Goal: Navigation & Orientation: Go to known website

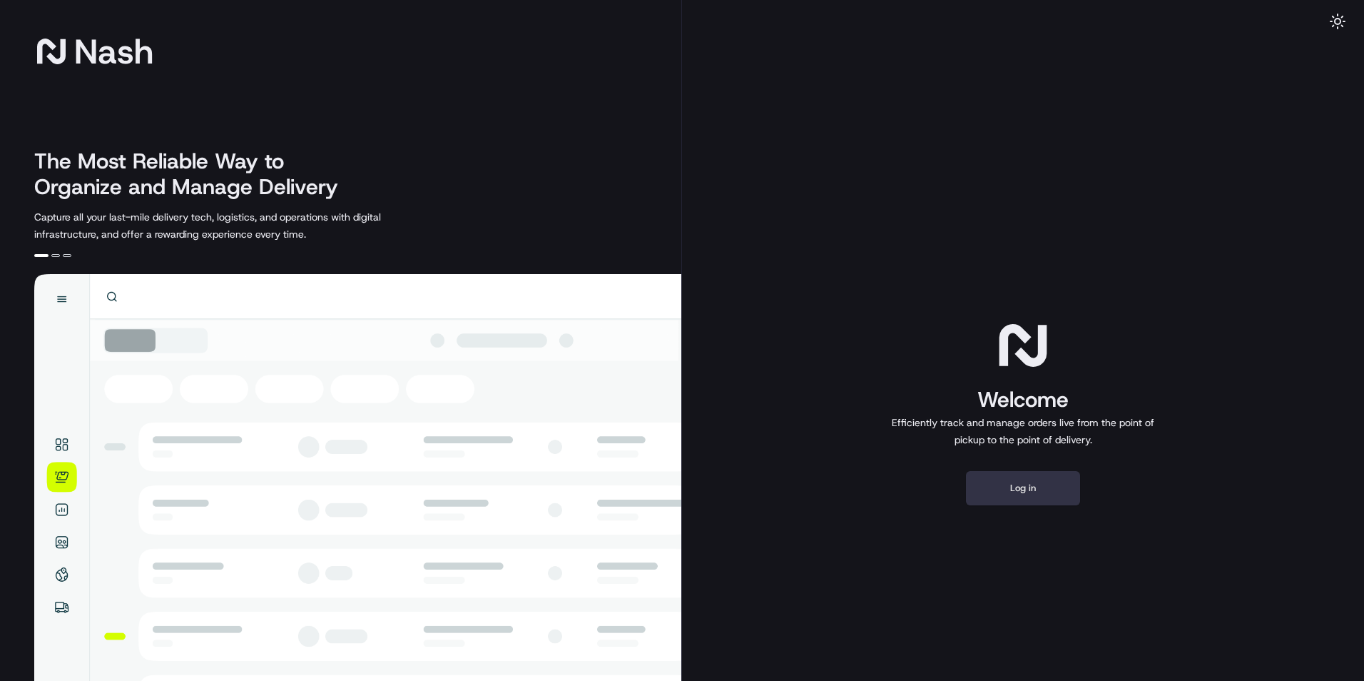
click at [1018, 492] on button "Log in" at bounding box center [1023, 488] width 114 height 34
